Goal: Complete application form: Complete application form

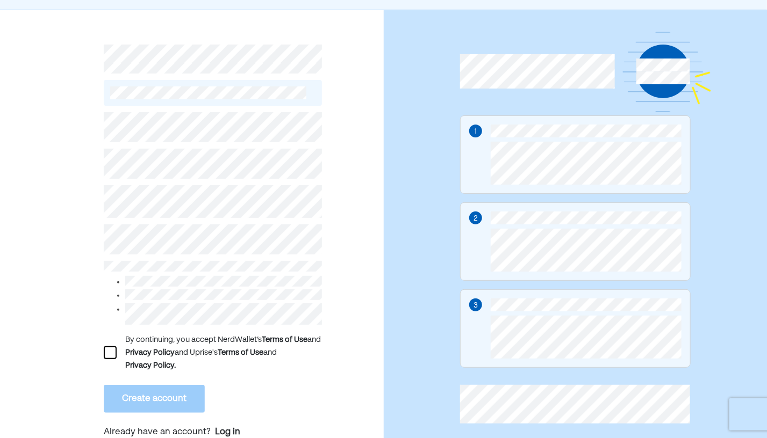
scroll to position [35, 0]
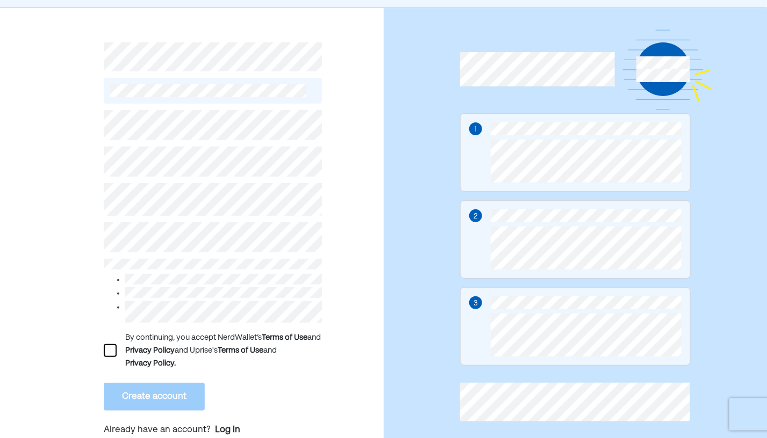
click at [106, 349] on div at bounding box center [110, 350] width 13 height 13
click at [148, 398] on button "Create account" at bounding box center [154, 397] width 101 height 28
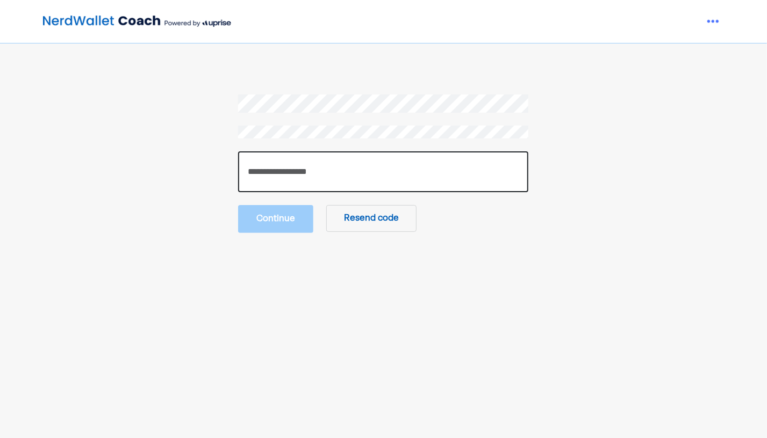
click at [424, 170] on input "number" at bounding box center [383, 171] width 290 height 41
click at [284, 171] on input "number" at bounding box center [383, 171] width 290 height 41
paste input "******"
type input "******"
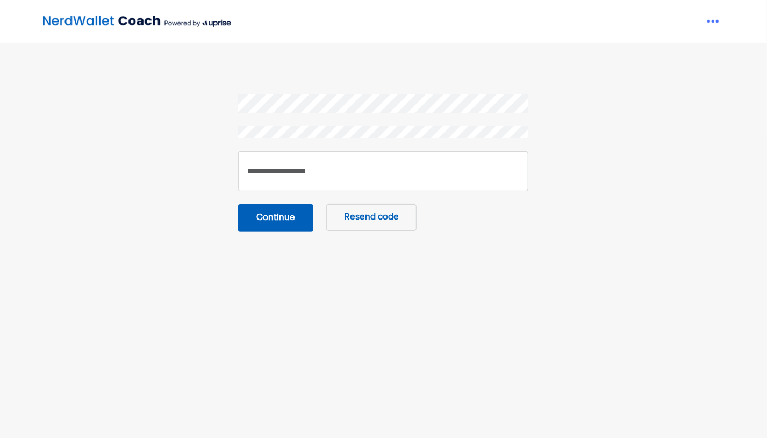
click at [273, 218] on button "Continue" at bounding box center [275, 218] width 75 height 28
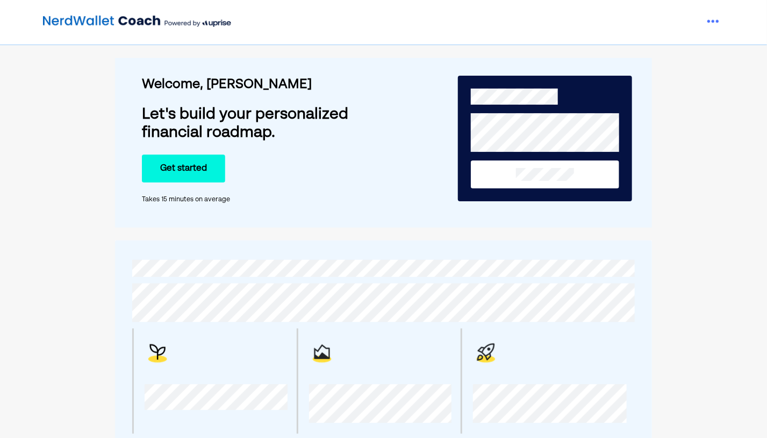
click at [190, 164] on button "Get started" at bounding box center [183, 169] width 83 height 28
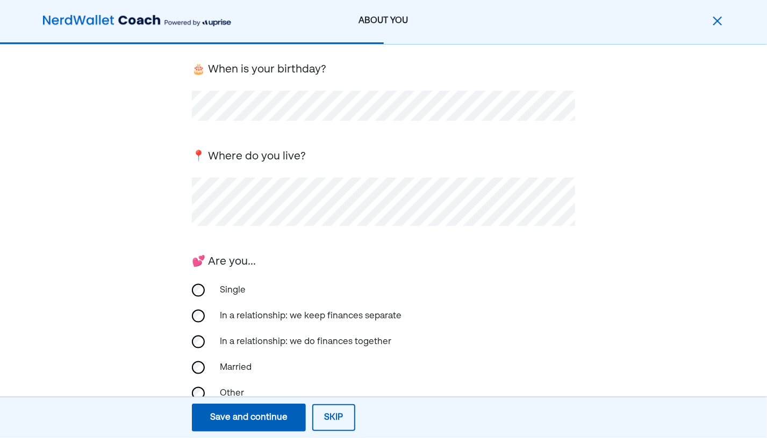
scroll to position [72, 0]
click at [200, 283] on div "Single" at bounding box center [384, 290] width 384 height 26
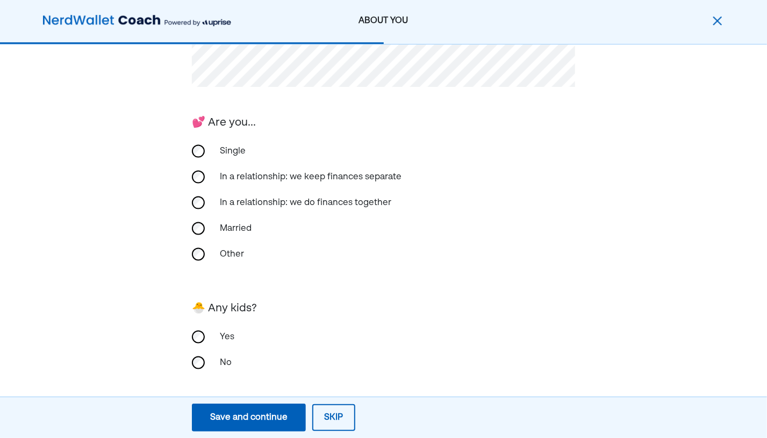
scroll to position [218, 0]
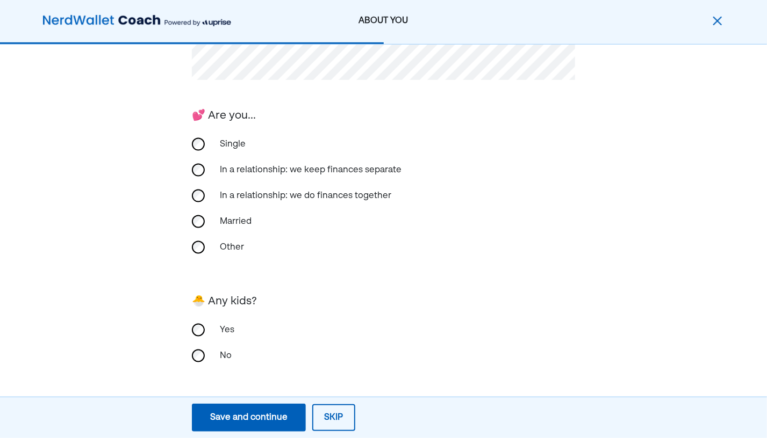
click at [243, 412] on div "Save and continue" at bounding box center [248, 417] width 77 height 13
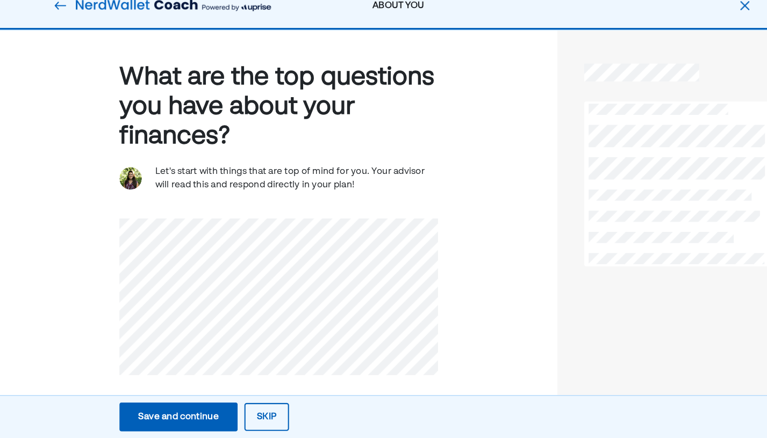
scroll to position [3, 0]
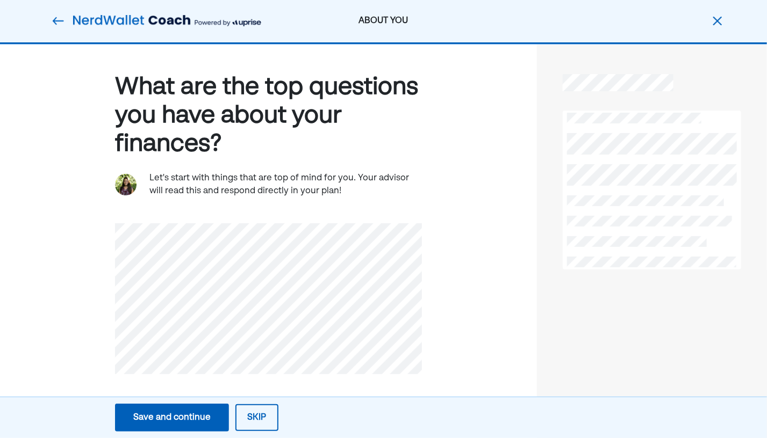
click at [183, 408] on button "Save and continue Save Save and continue" at bounding box center [172, 418] width 114 height 28
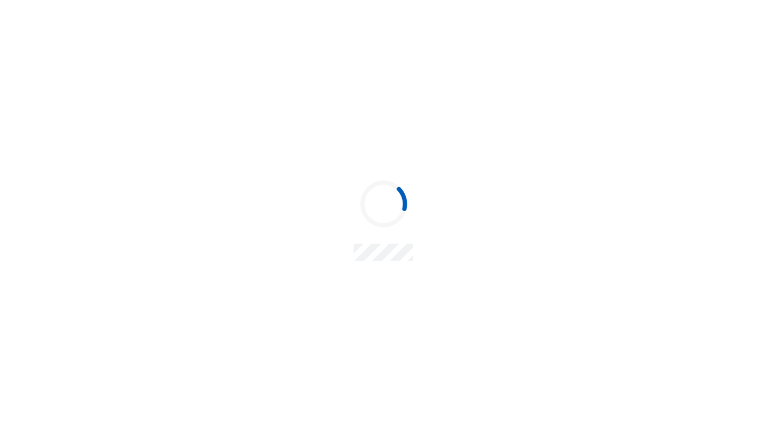
scroll to position [0, 0]
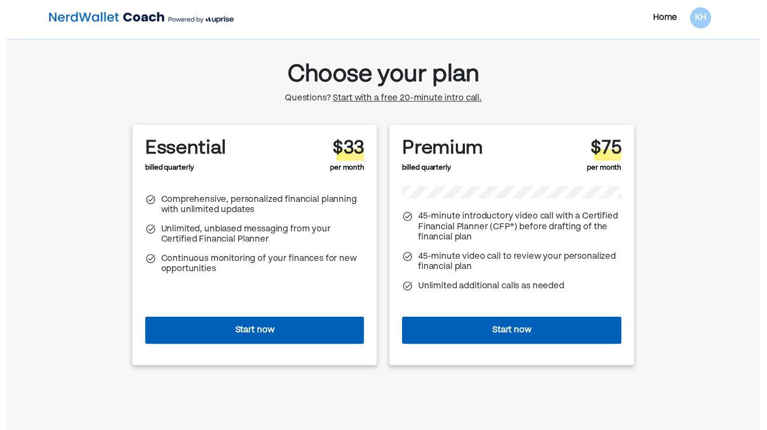
scroll to position [3, 0]
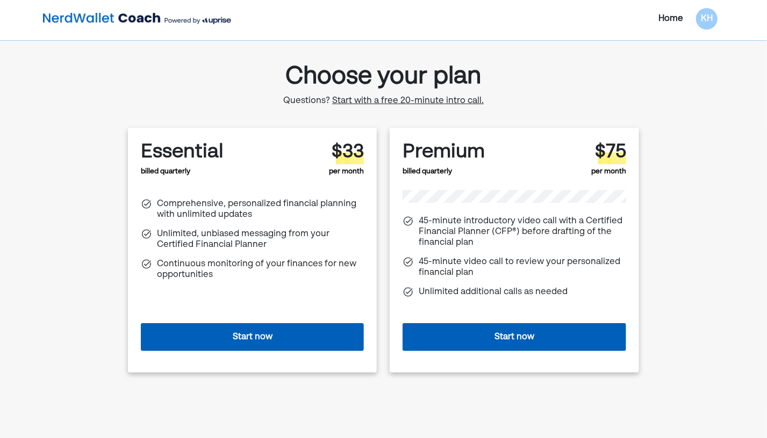
click at [405, 102] on span "Start with a free 20-minute intro call." at bounding box center [407, 101] width 151 height 9
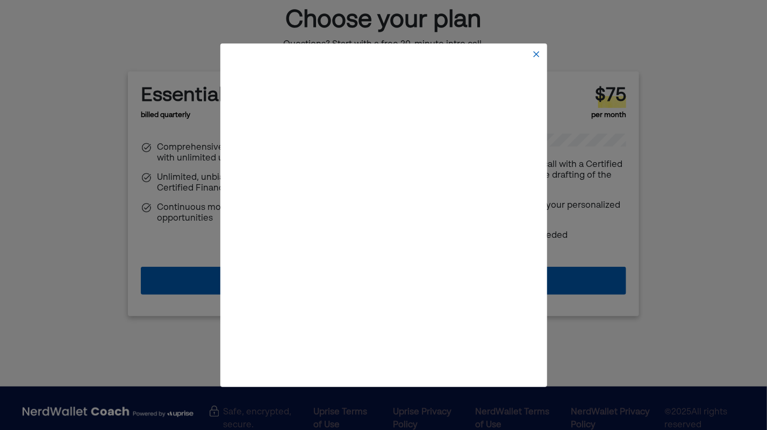
scroll to position [86, 0]
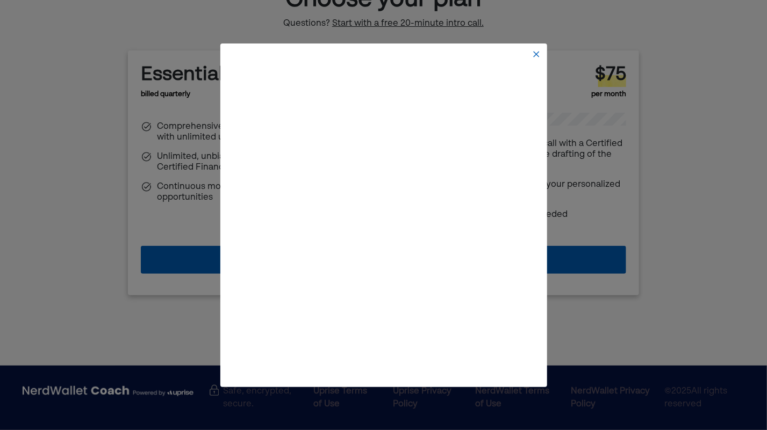
click at [537, 51] on img at bounding box center [536, 54] width 9 height 9
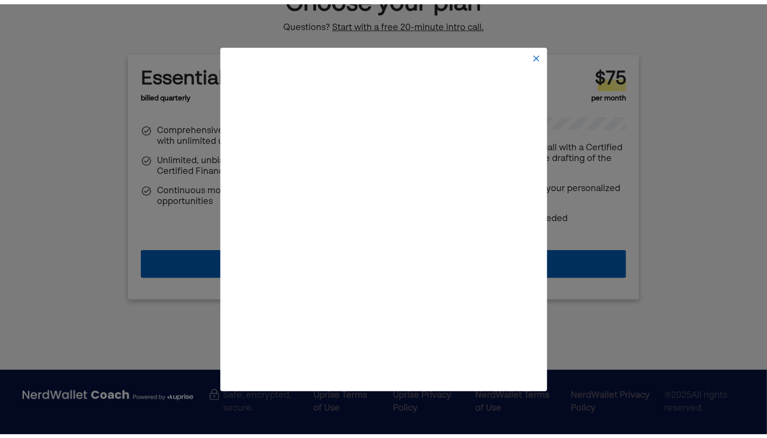
scroll to position [78, 0]
